Goal: Task Accomplishment & Management: Use online tool/utility

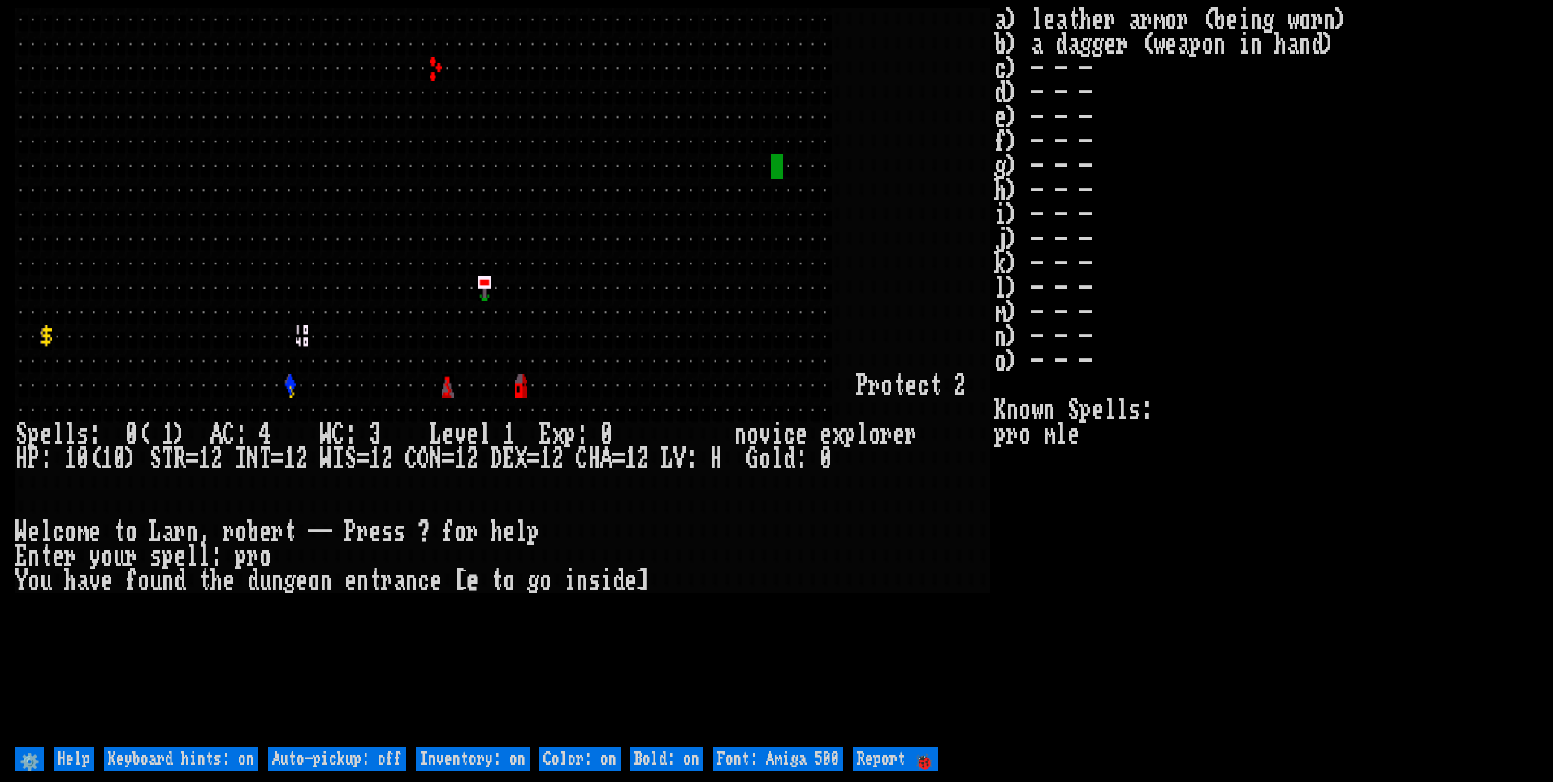
click at [393, 751] on off "Auto-pickup: off" at bounding box center [337, 759] width 138 height 24
type off "Auto-pickup: on"
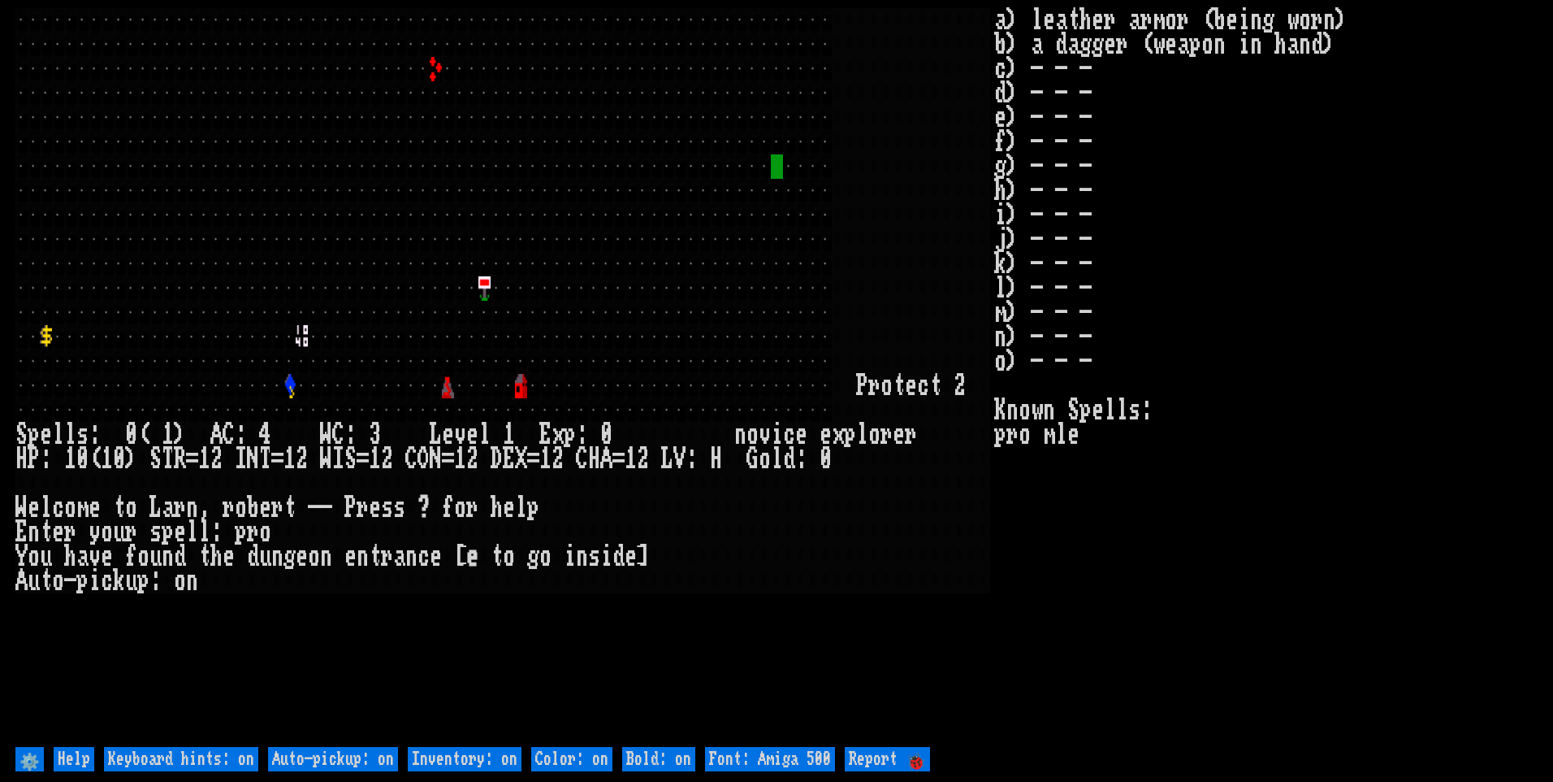
click at [438, 757] on on "Inventory: on" at bounding box center [465, 759] width 114 height 24
type on "Inventory: off"
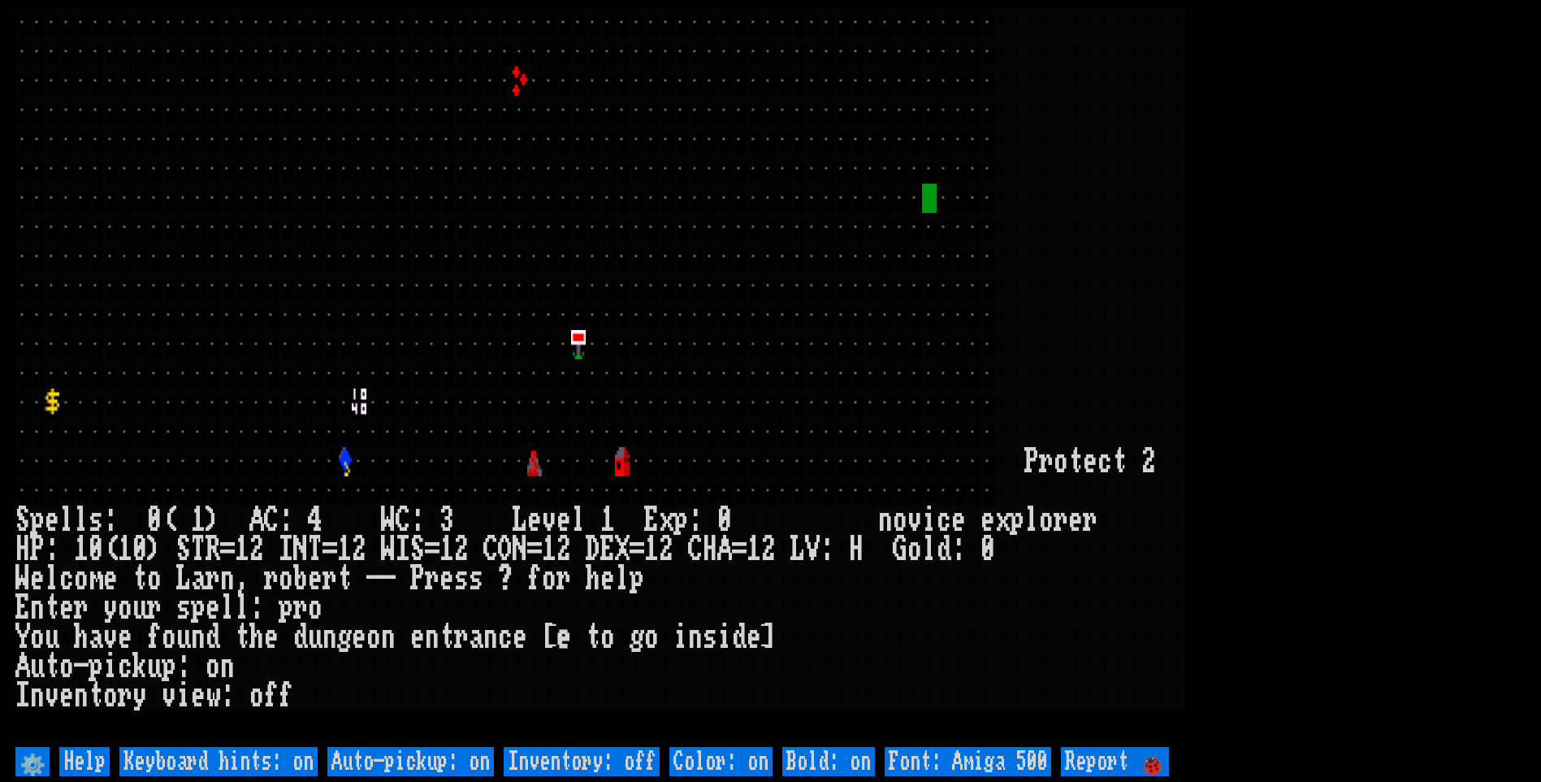
click at [976, 759] on 500 "Font: Amiga 500" at bounding box center [968, 761] width 167 height 29
type 500 "Font: Amiga 1200"
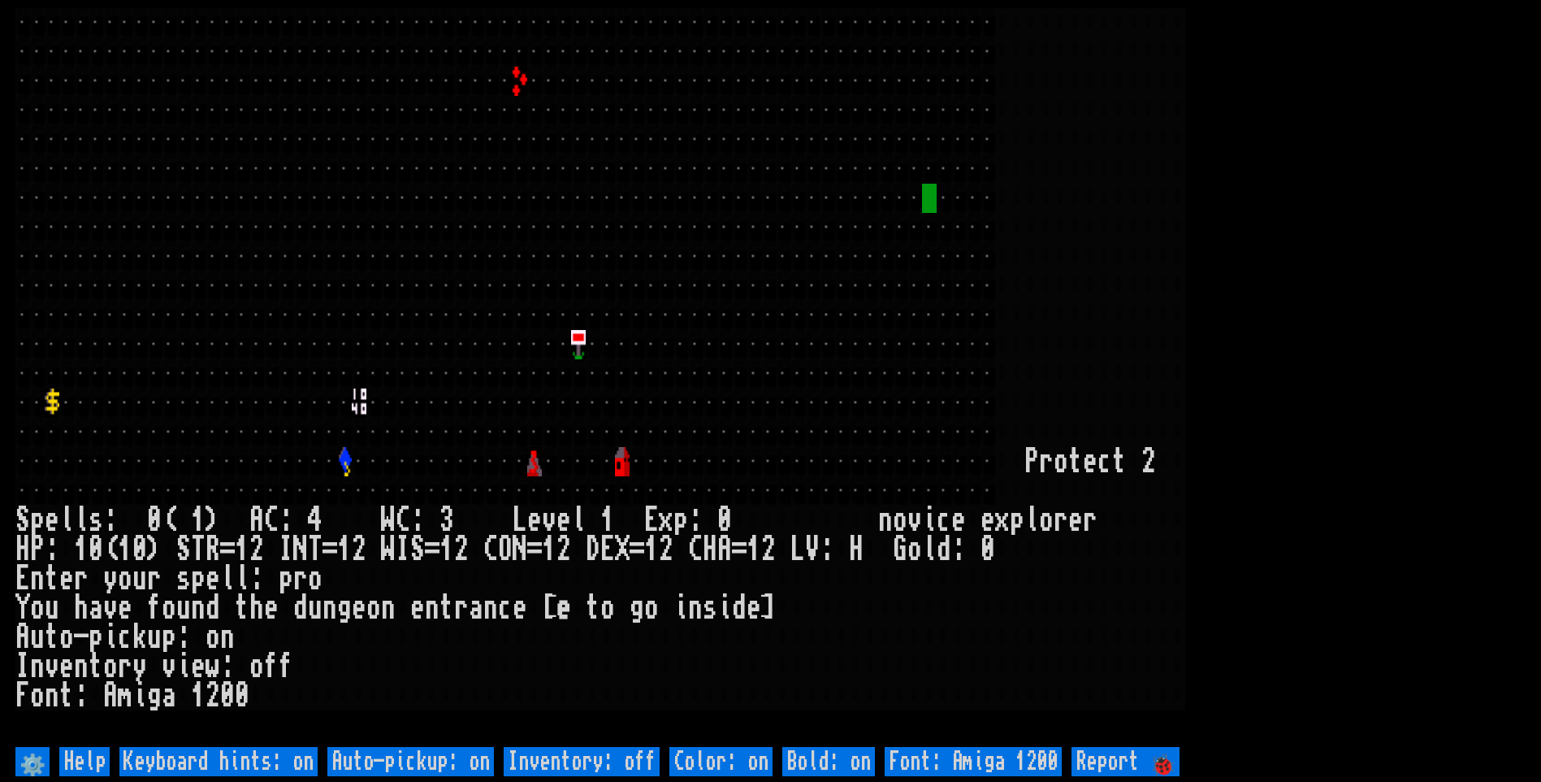
click at [1308, 304] on larn at bounding box center [770, 375] width 1510 height 734
